Goal: Task Accomplishment & Management: Complete application form

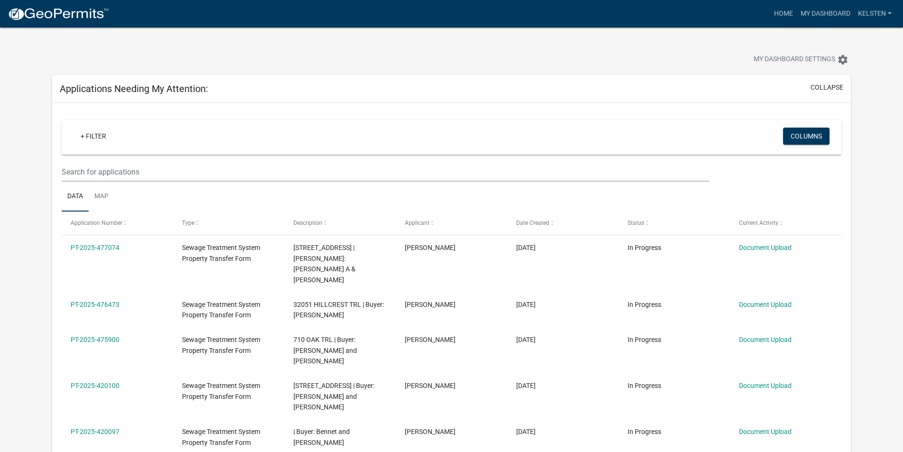
select select "3: 100"
click at [11, 6] on link at bounding box center [58, 14] width 101 height 20
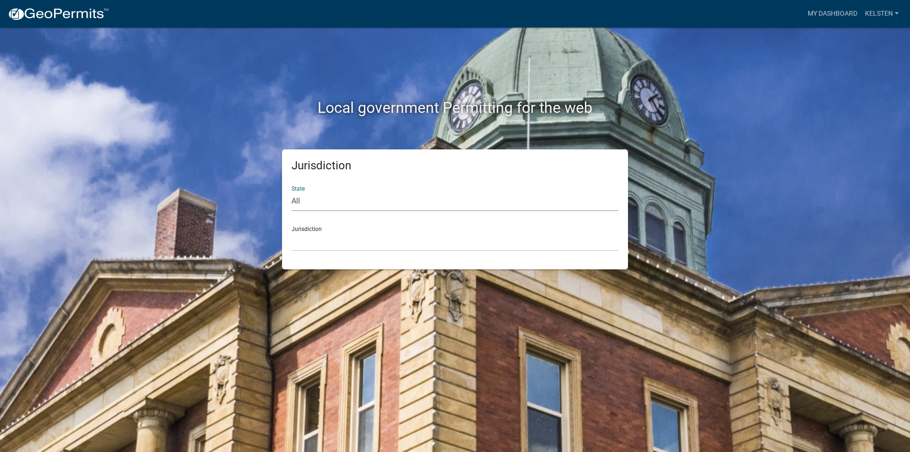
click at [371, 206] on select "All [US_STATE] [US_STATE] [US_STATE] [US_STATE] [US_STATE] [US_STATE] [US_STATE…" at bounding box center [454, 200] width 327 height 19
select select "[US_STATE]"
click at [291, 191] on select "All [US_STATE] [US_STATE] [US_STATE] [US_STATE] [US_STATE] [US_STATE] [US_STATE…" at bounding box center [454, 200] width 327 height 19
click at [321, 238] on select "[GEOGRAPHIC_DATA], [US_STATE] [GEOGRAPHIC_DATA], [US_STATE] [GEOGRAPHIC_DATA], …" at bounding box center [454, 241] width 327 height 19
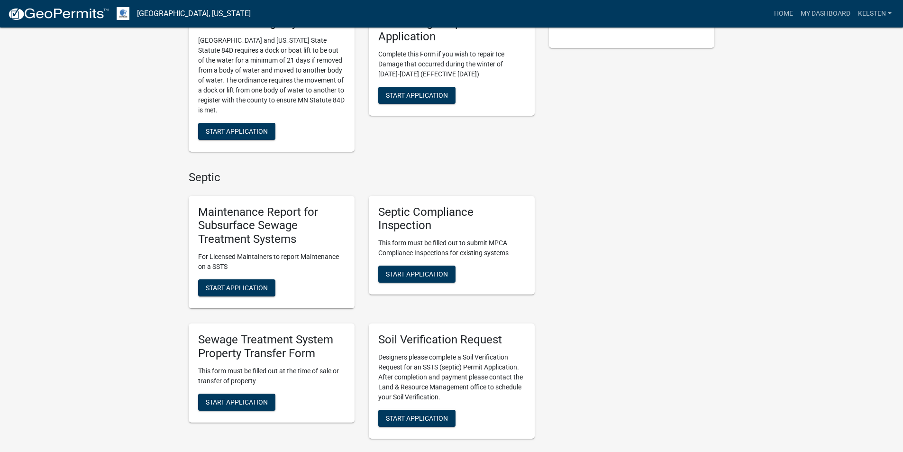
scroll to position [284, 0]
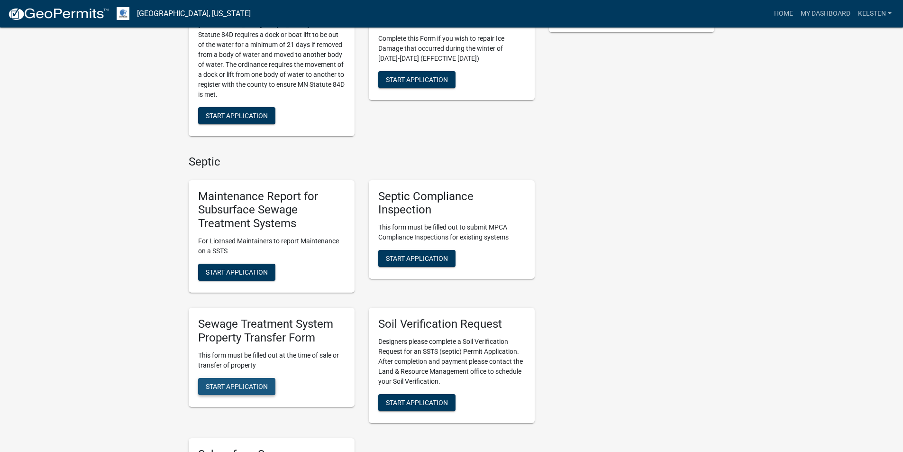
click at [245, 389] on span "Start Application" at bounding box center [237, 386] width 62 height 8
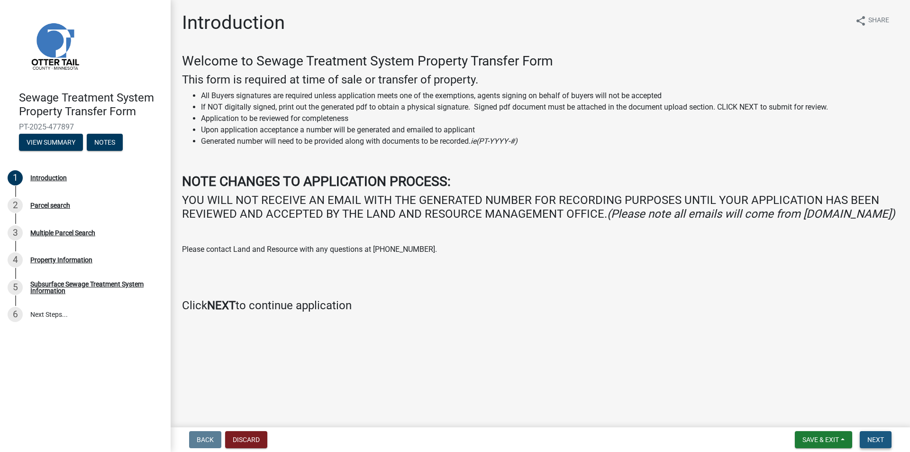
click at [880, 443] on span "Next" at bounding box center [875, 440] width 17 height 8
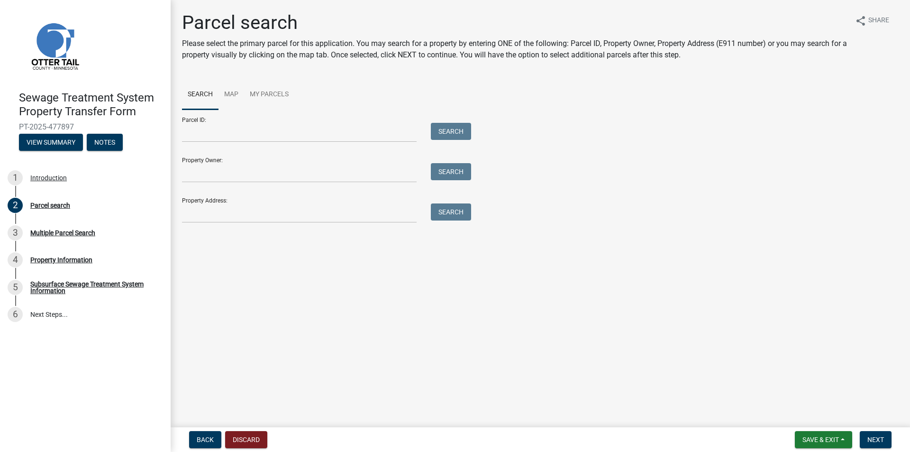
click at [216, 120] on div "Parcel ID: Search" at bounding box center [324, 125] width 284 height 33
click at [216, 134] on input "Parcel ID:" at bounding box center [299, 132] width 235 height 19
type input "25000260161009"
click at [431, 123] on button "Search" at bounding box center [451, 131] width 40 height 17
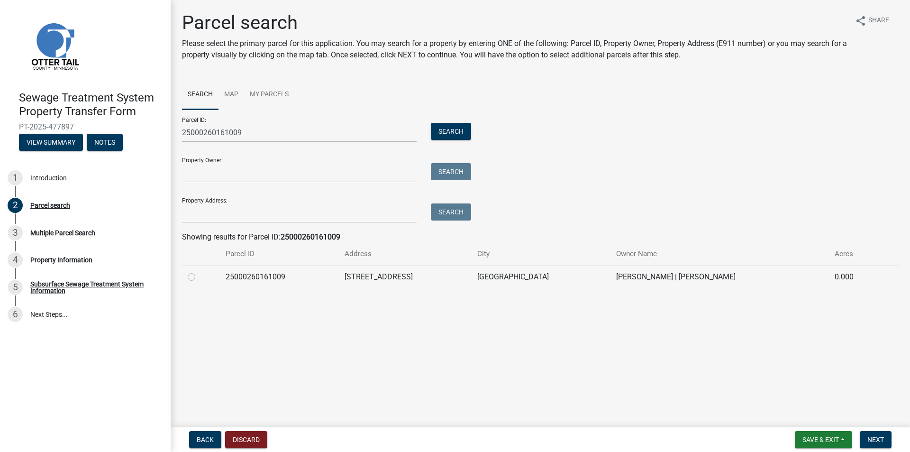
click at [196, 277] on div at bounding box center [201, 276] width 27 height 11
click at [199, 271] on label at bounding box center [199, 271] width 0 height 0
click at [199, 277] on input "radio" at bounding box center [202, 274] width 6 height 6
radio input "true"
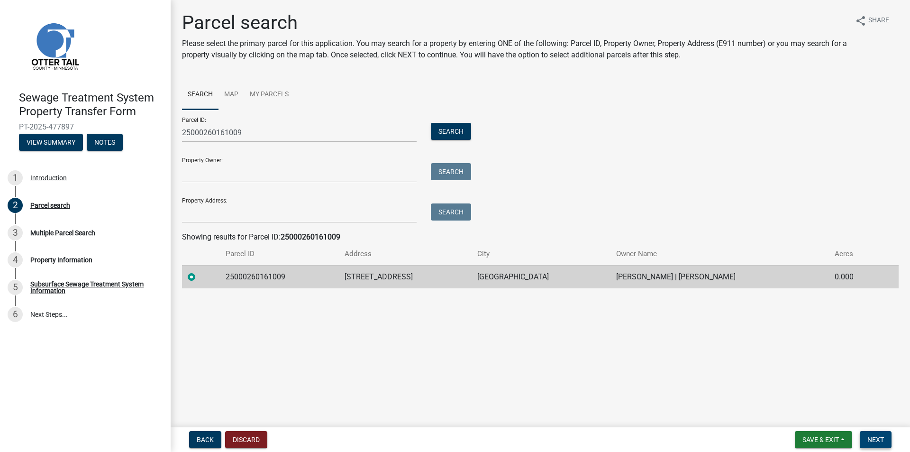
click at [877, 439] on span "Next" at bounding box center [875, 440] width 17 height 8
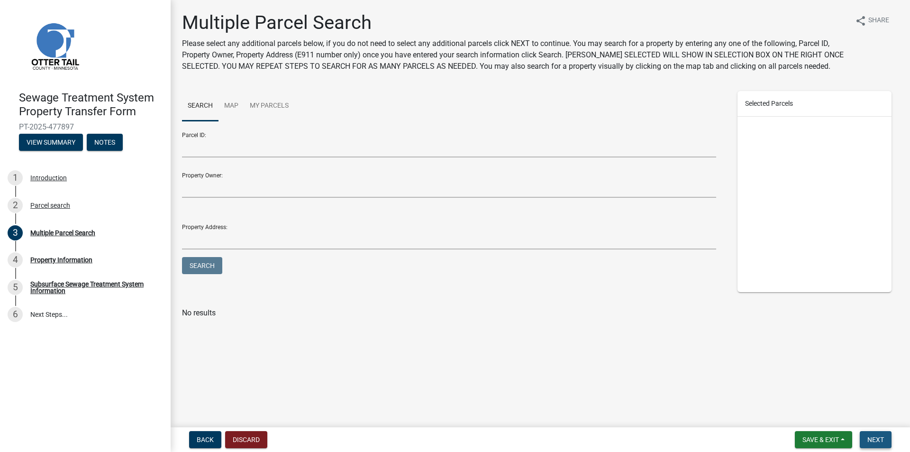
click at [880, 439] on span "Next" at bounding box center [875, 440] width 17 height 8
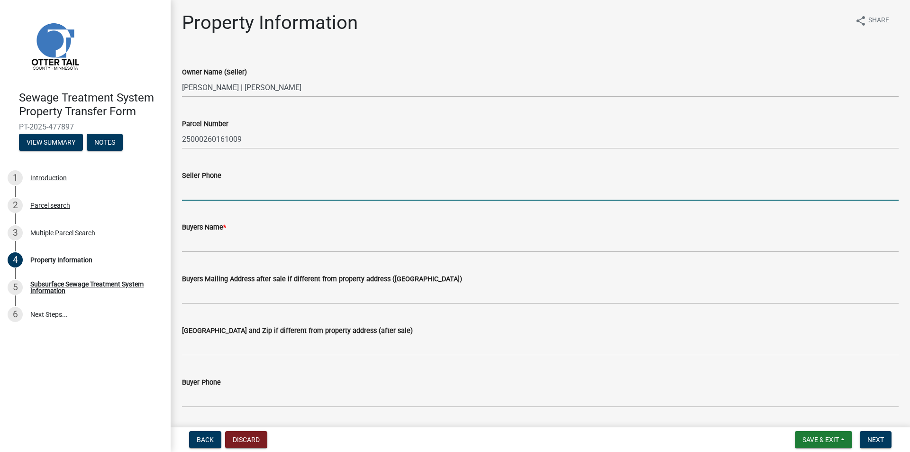
click at [313, 191] on input "Seller Phone" at bounding box center [540, 190] width 717 height 19
type input "2186318926"
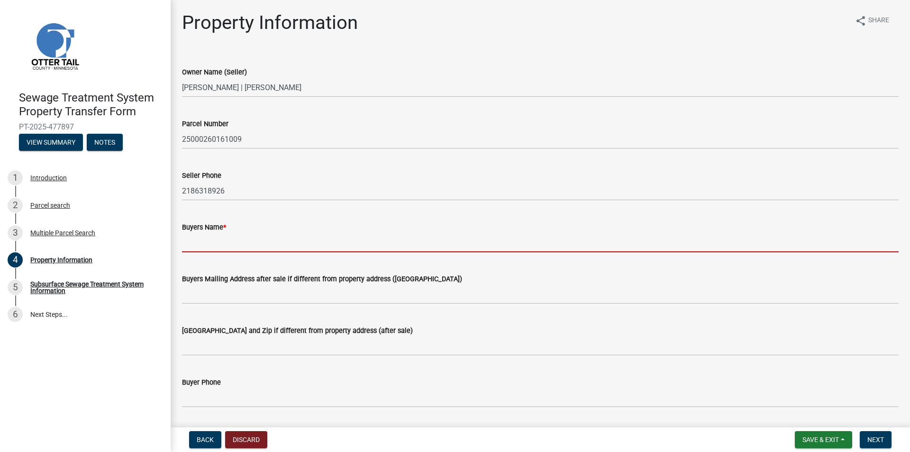
click at [308, 241] on input "Buyers Name *" at bounding box center [540, 242] width 717 height 19
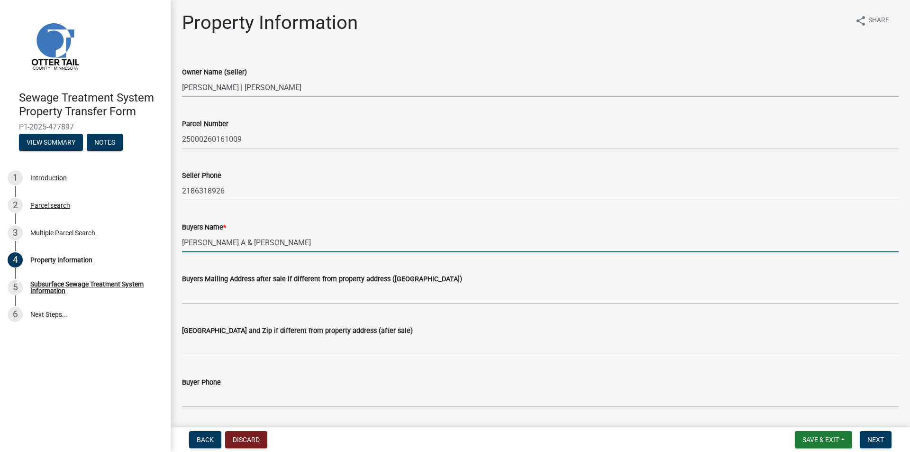
type input "[PERSON_NAME] A & [PERSON_NAME]"
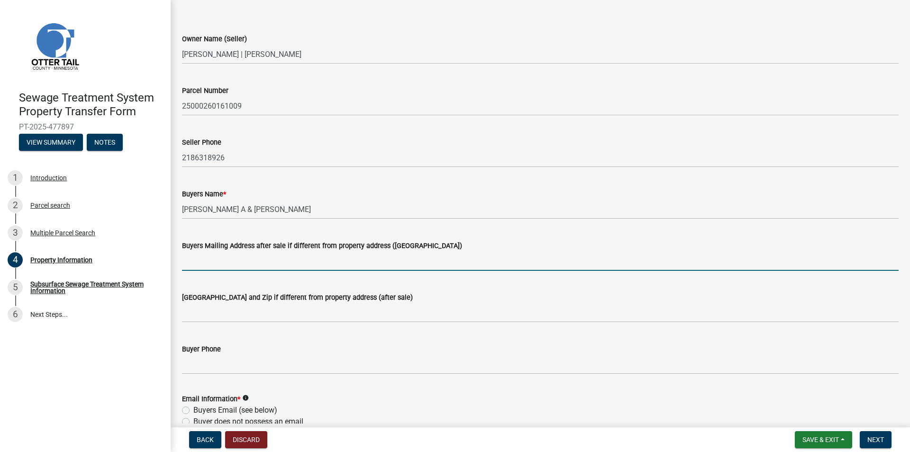
scroll to position [47, 0]
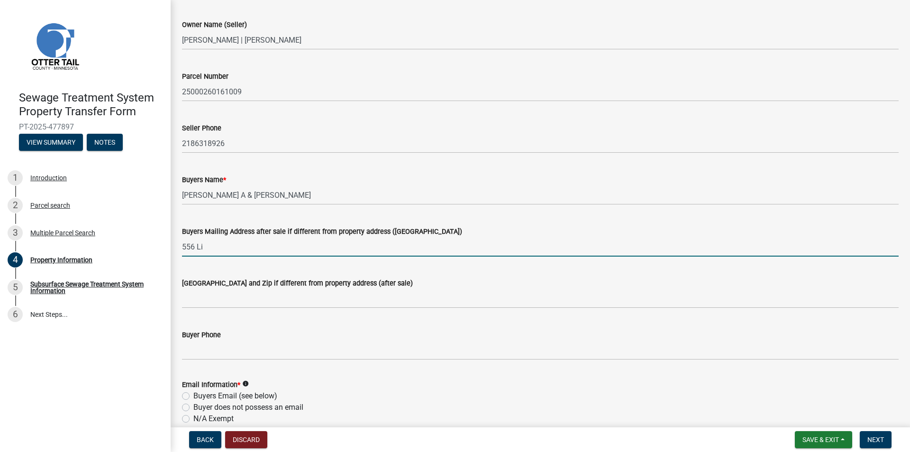
type input "556 Lizzie Place E"
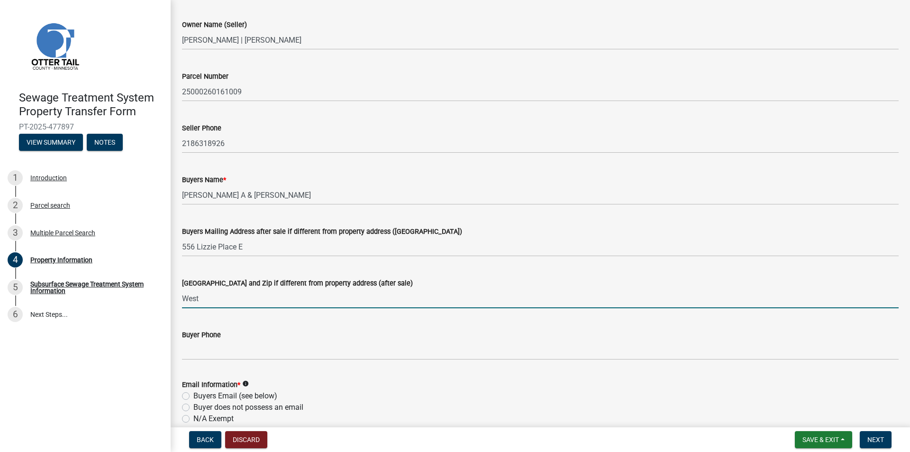
type input "[GEOGRAPHIC_DATA], [GEOGRAPHIC_DATA] 58078"
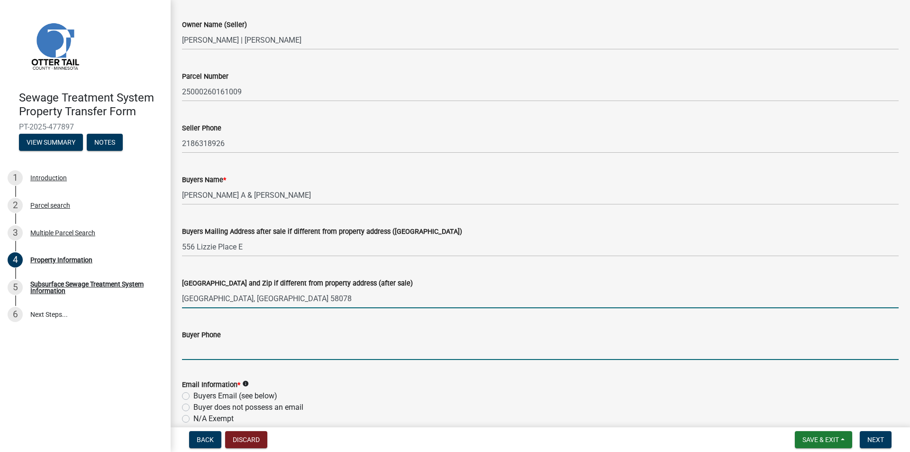
click at [262, 358] on input "Buyer Phone" at bounding box center [540, 349] width 717 height 19
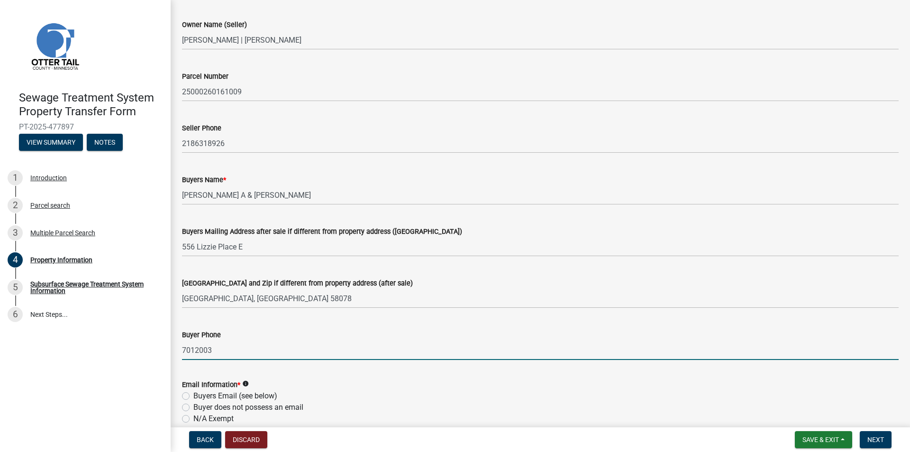
type input "7012003443"
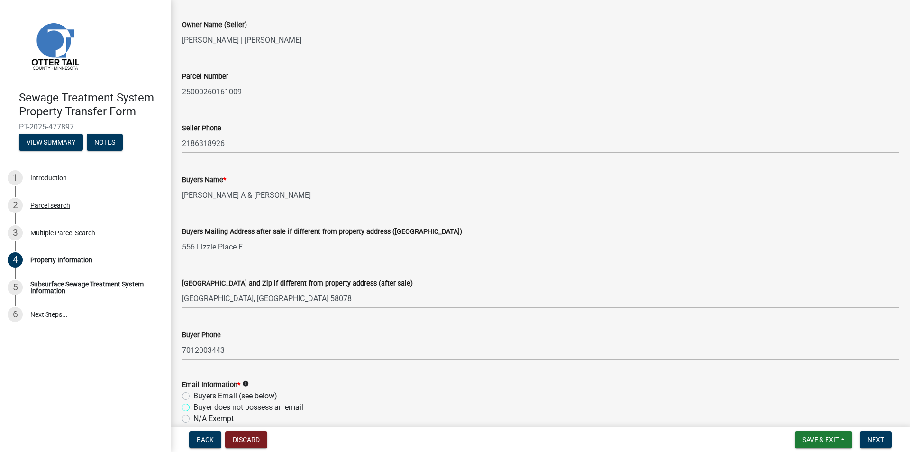
click at [193, 401] on input "Buyer does not possess an email" at bounding box center [196, 404] width 6 height 6
radio input "true"
click at [193, 390] on input "Buyers Email (see below)" at bounding box center [196, 393] width 6 height 6
radio input "true"
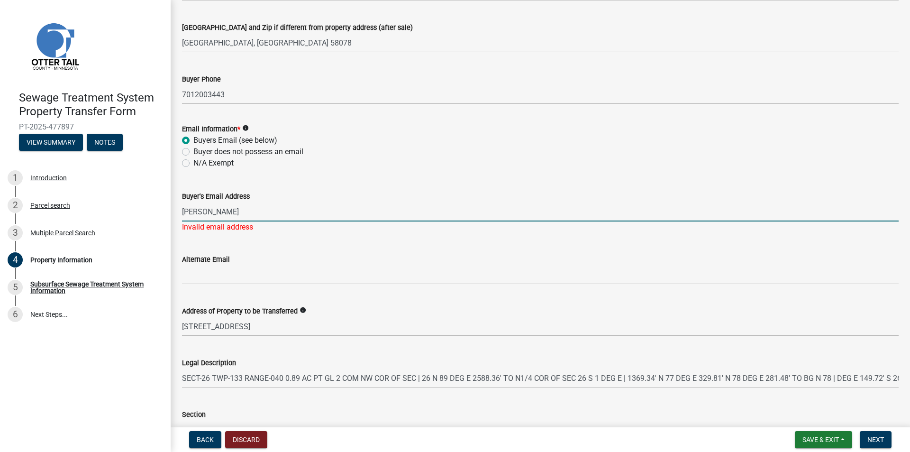
type input "[PERSON_NAME][EMAIL_ADDRESS][DOMAIN_NAME]"
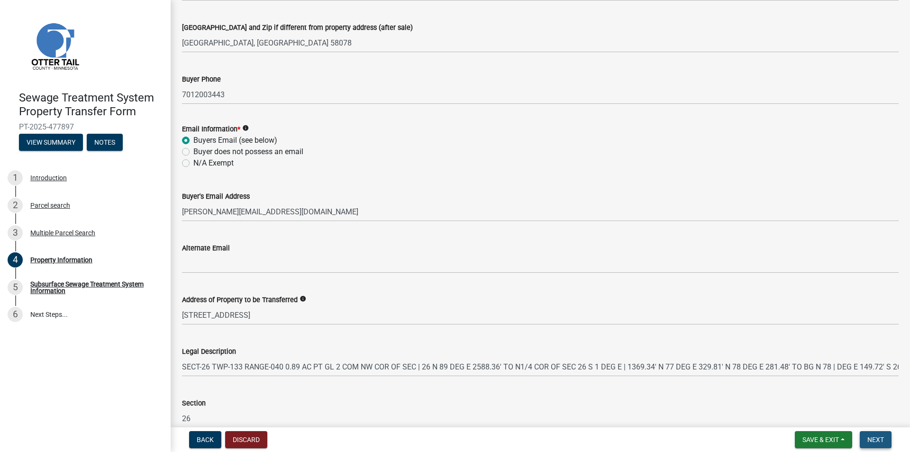
click at [876, 442] on span "Next" at bounding box center [875, 440] width 17 height 8
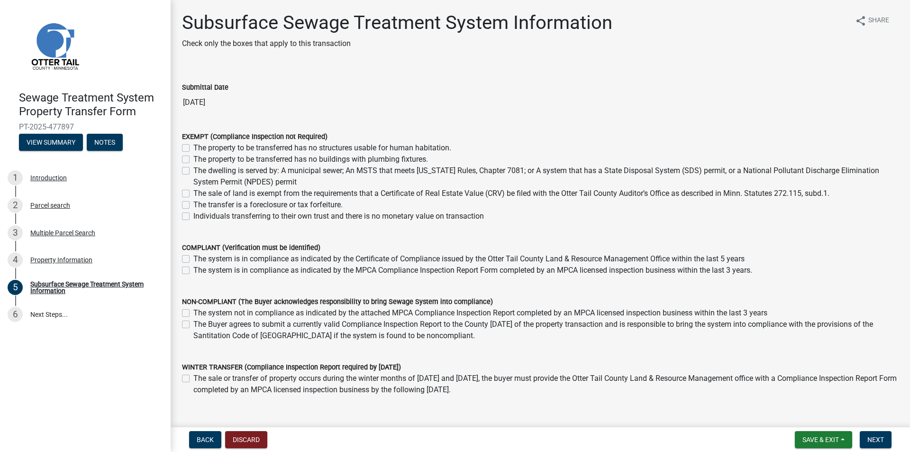
click at [225, 269] on label "The system is in compliance as indicated by the MPCA Compliance Inspection Repo…" at bounding box center [472, 269] width 559 height 11
click at [200, 269] on input "The system is in compliance as indicated by the MPCA Compliance Inspection Repo…" at bounding box center [196, 267] width 6 height 6
checkbox input "true"
checkbox input "false"
checkbox input "true"
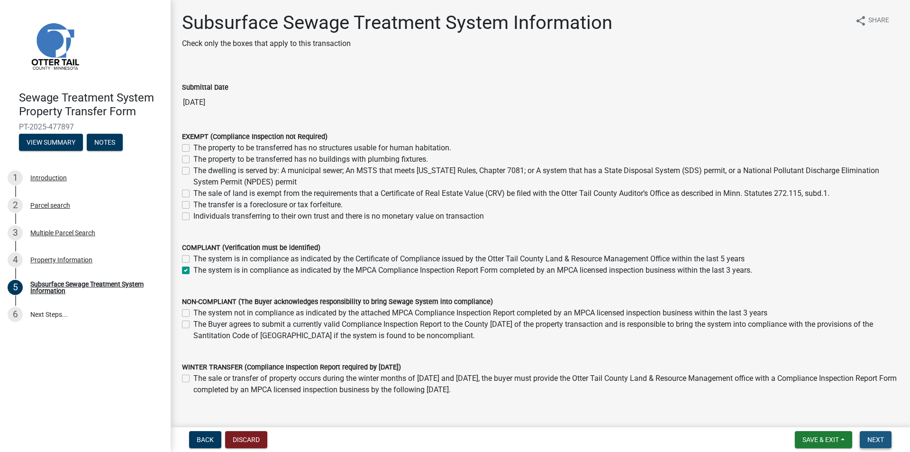
click at [883, 441] on span "Next" at bounding box center [875, 440] width 17 height 8
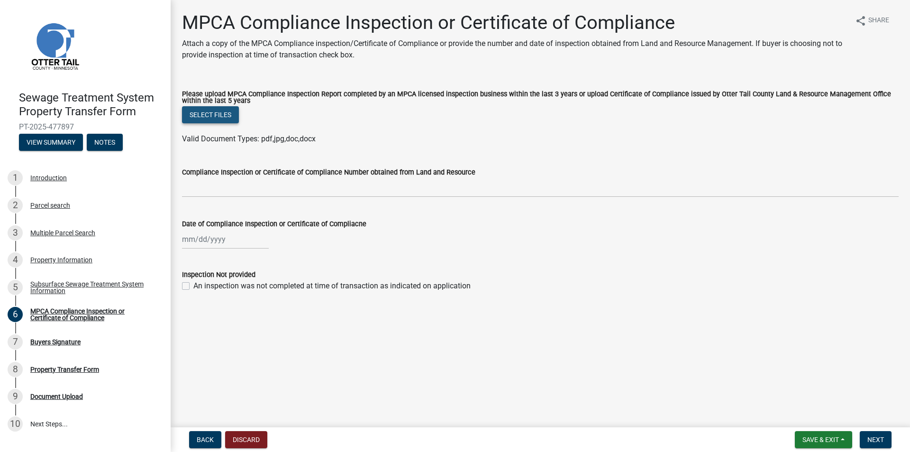
click at [192, 117] on button "Select files" at bounding box center [210, 114] width 57 height 17
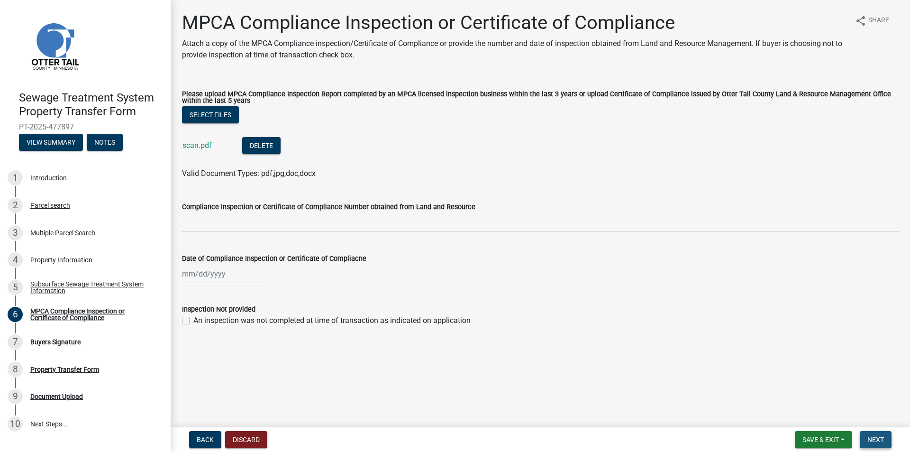
click at [870, 442] on span "Next" at bounding box center [875, 440] width 17 height 8
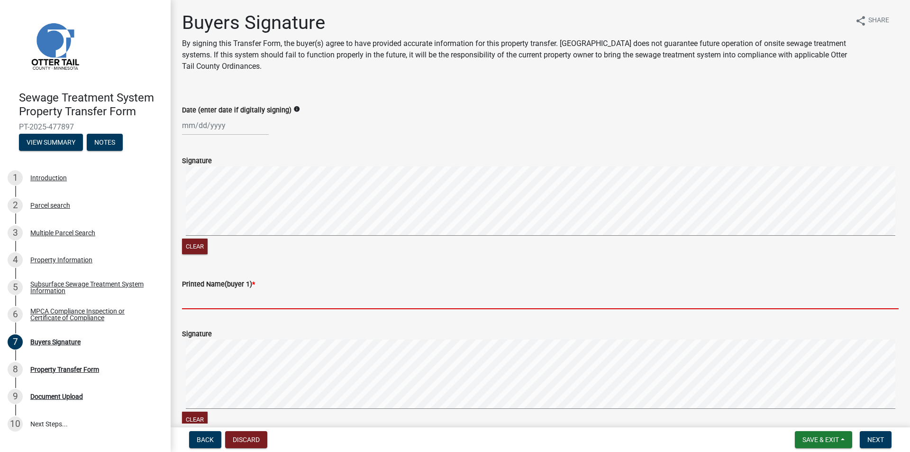
click at [264, 295] on input "Printed Name(buyer 1) *" at bounding box center [540, 299] width 717 height 19
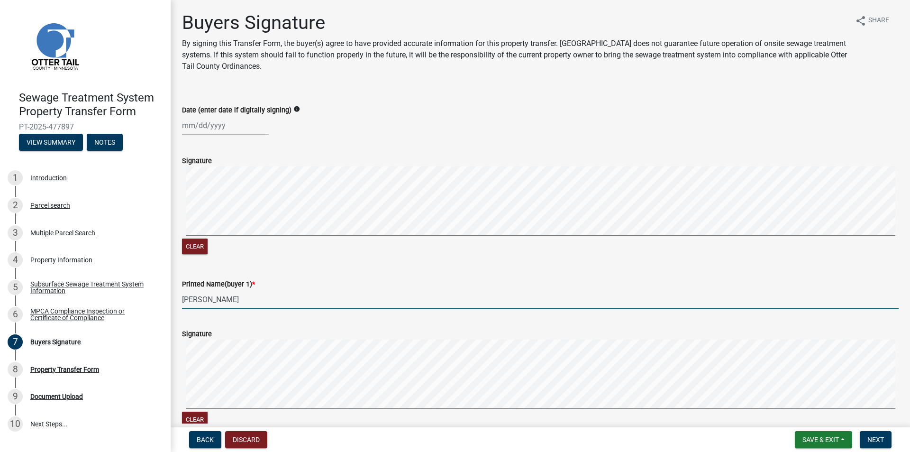
type input "[PERSON_NAME]"
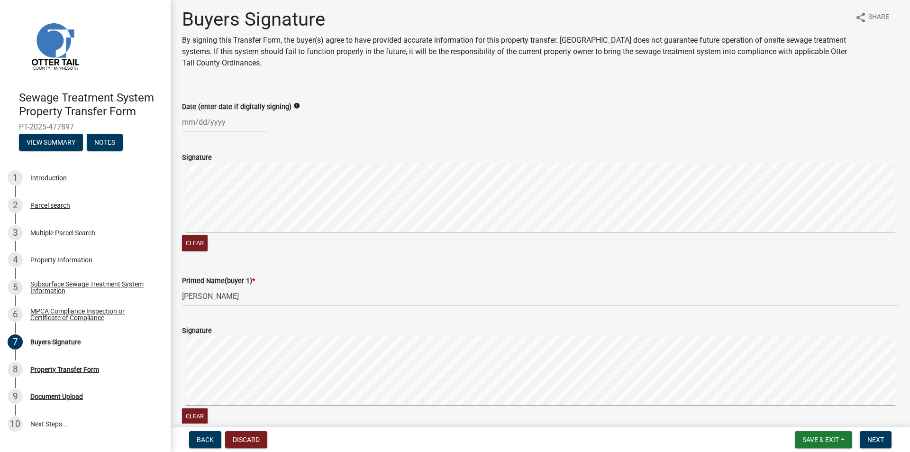
scroll to position [260, 0]
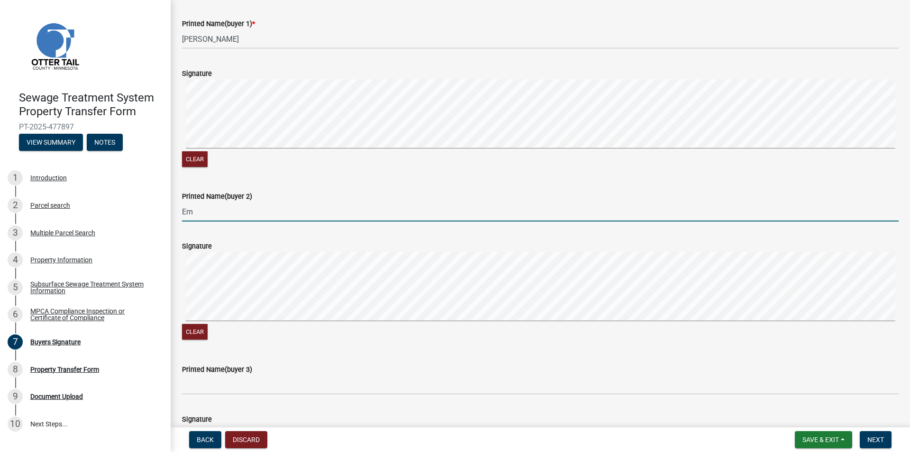
type input "E"
type input "[PERSON_NAME]"
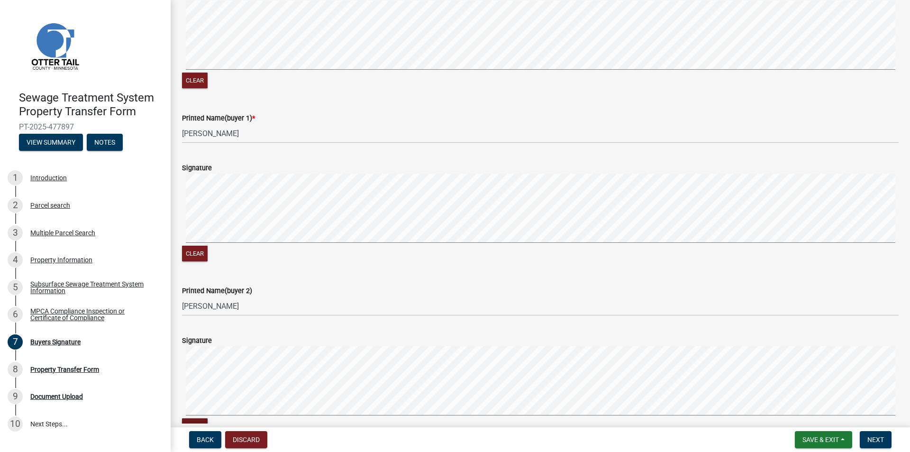
scroll to position [165, 0]
click at [864, 431] on button "Next" at bounding box center [876, 439] width 32 height 17
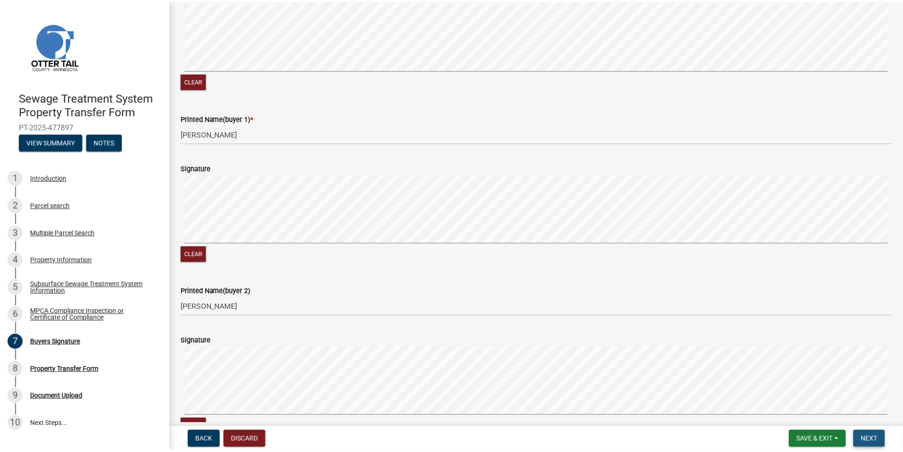
scroll to position [0, 0]
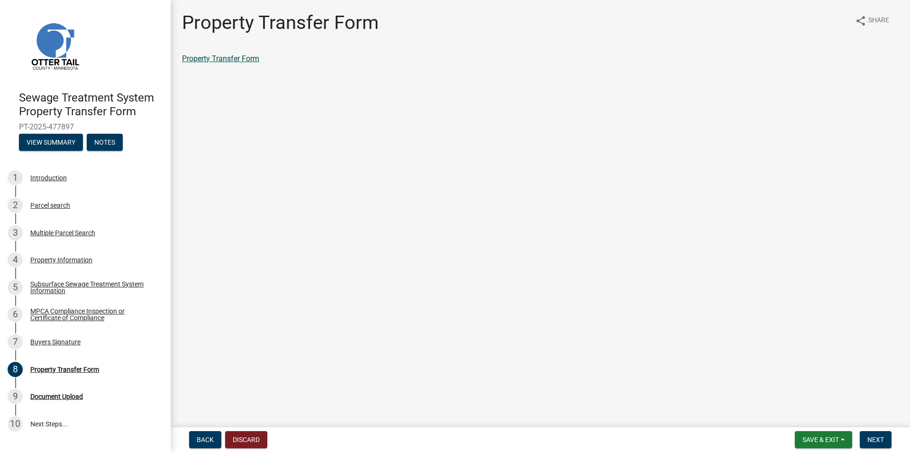
click at [226, 60] on link "Property Transfer Form" at bounding box center [220, 58] width 77 height 9
click at [878, 437] on span "Next" at bounding box center [875, 440] width 17 height 8
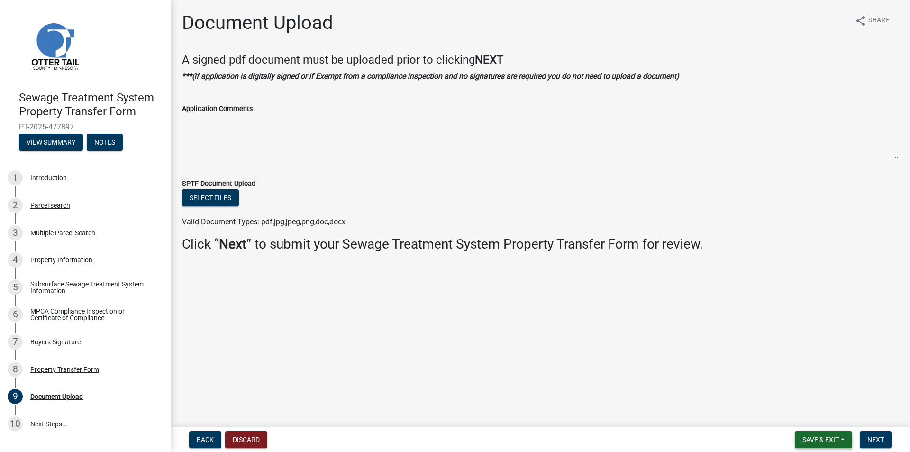
click at [813, 438] on span "Save & Exit" at bounding box center [820, 440] width 36 height 8
click at [815, 408] on button "Save & Exit" at bounding box center [814, 414] width 76 height 23
